Goal: Find specific page/section: Find specific page/section

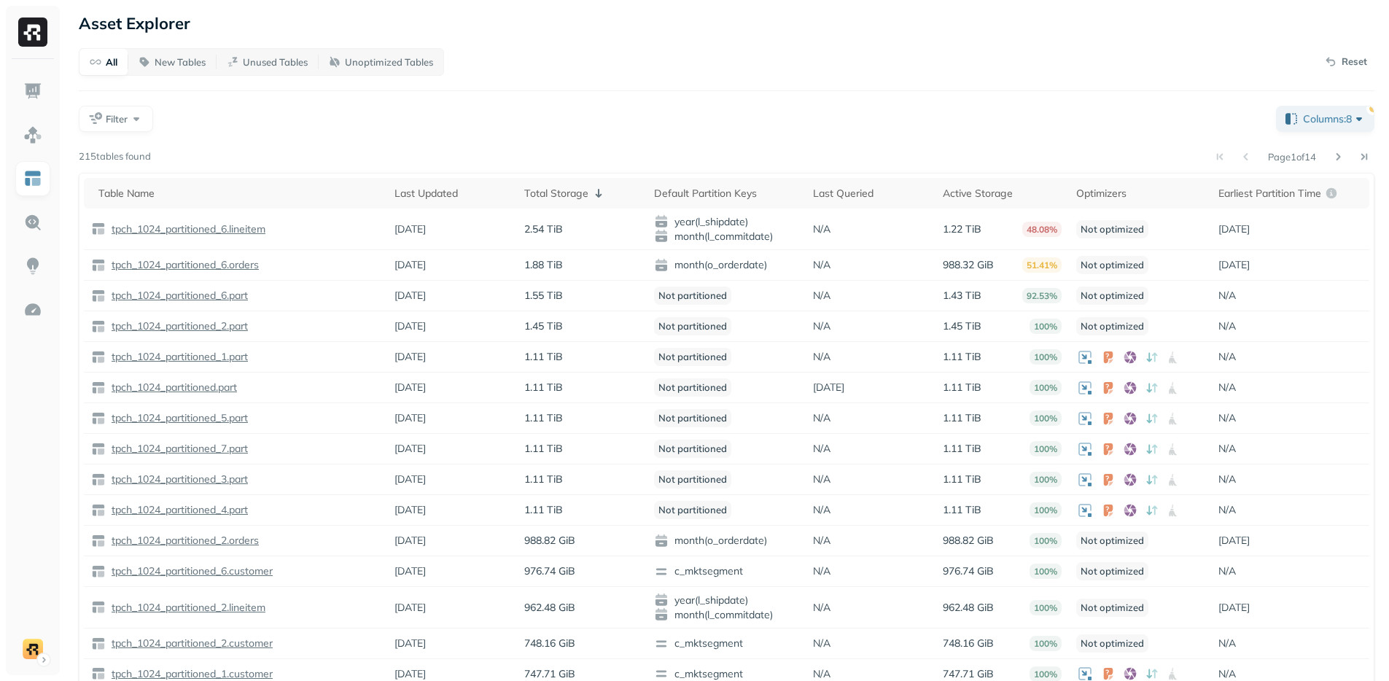
drag, startPoint x: 614, startPoint y: 92, endPoint x: 607, endPoint y: 124, distance: 32.9
click at [616, 92] on div "All New Tables Unused Tables Unoptimized Tables Reset Filter Columns: 8 Page 1 …" at bounding box center [727, 385] width 1296 height 675
click at [23, 647] on html "Asset Explorer All New Tables Unused Tables Unoptimized Tables Reset Filter Col…" at bounding box center [694, 368] width 1389 height 737
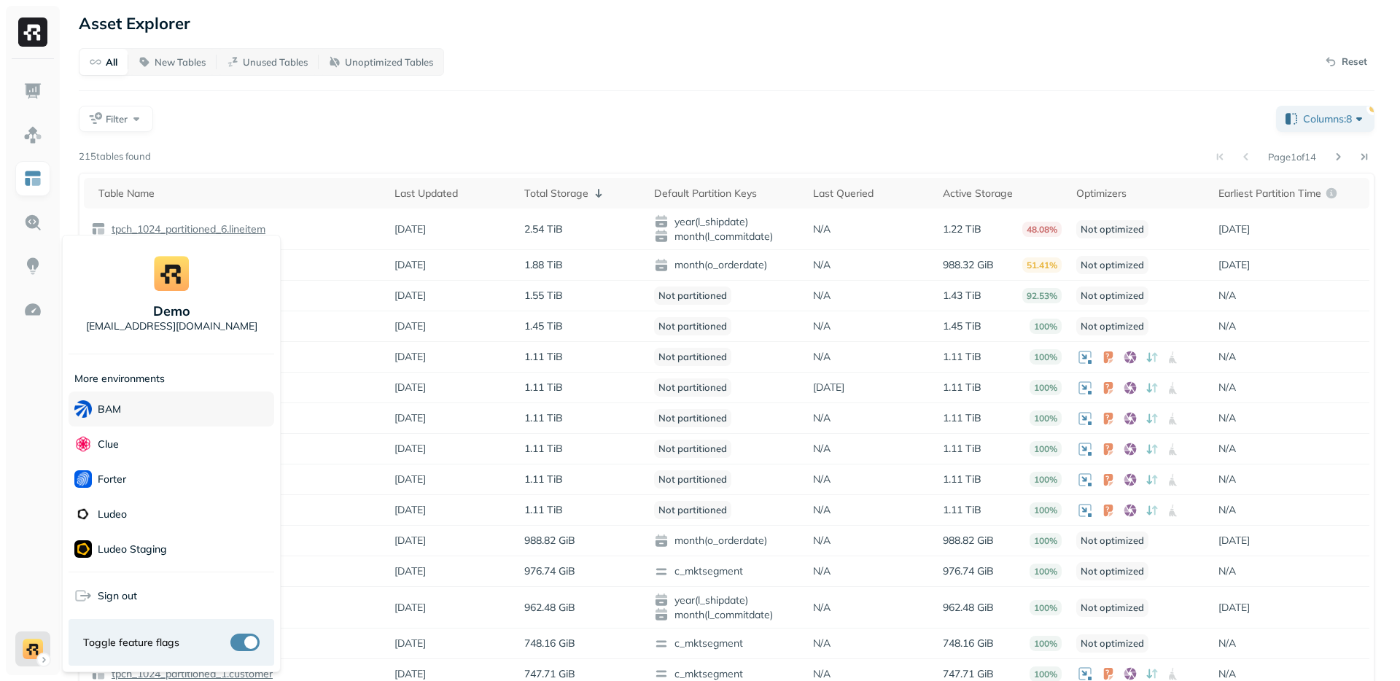
click at [121, 400] on div "BAM" at bounding box center [172, 409] width 206 height 35
